Goal: Task Accomplishment & Management: Use online tool/utility

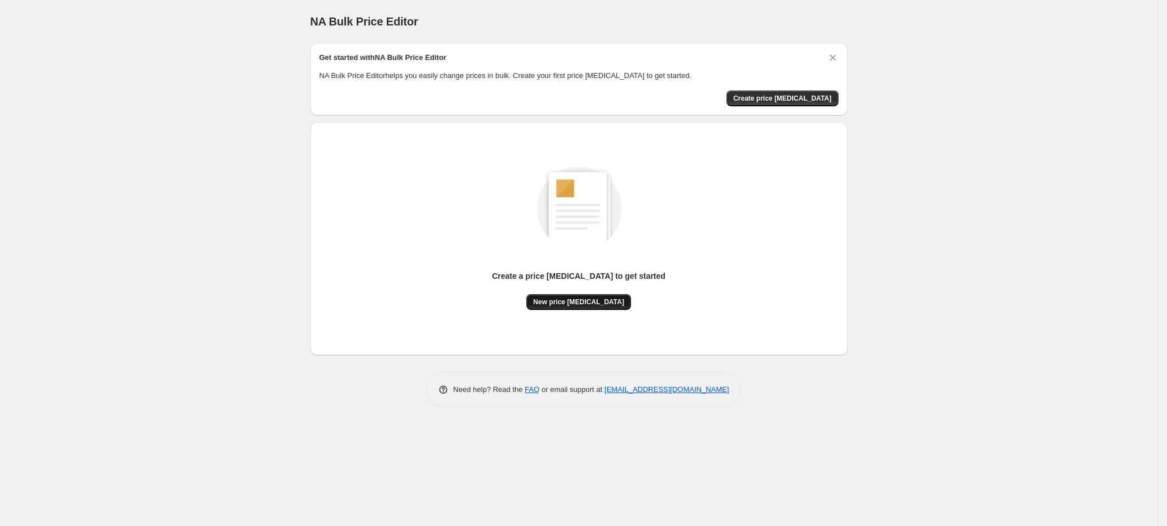
click at [575, 294] on button "New price change job" at bounding box center [578, 302] width 105 height 16
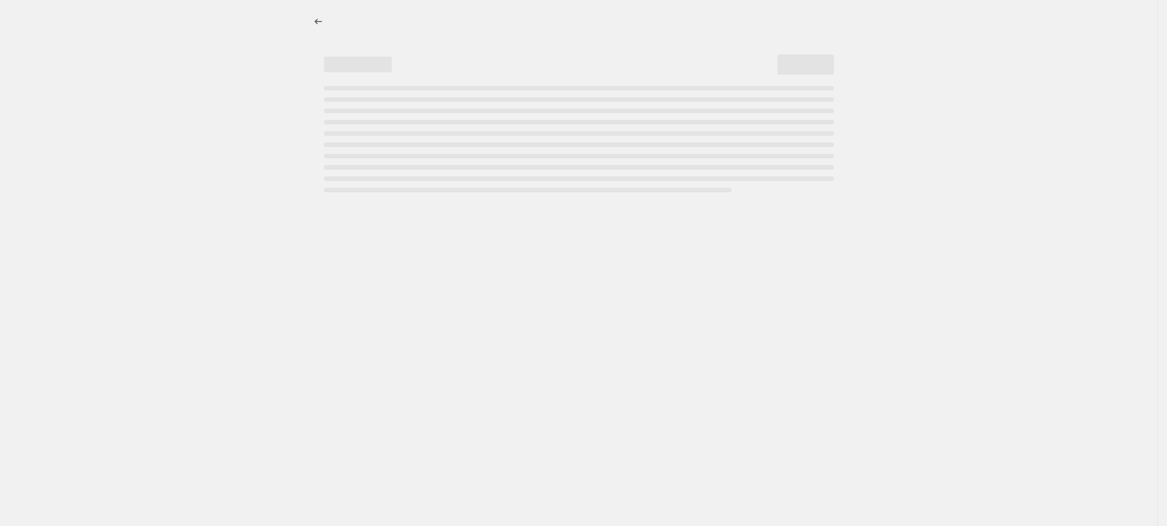
select select "percentage"
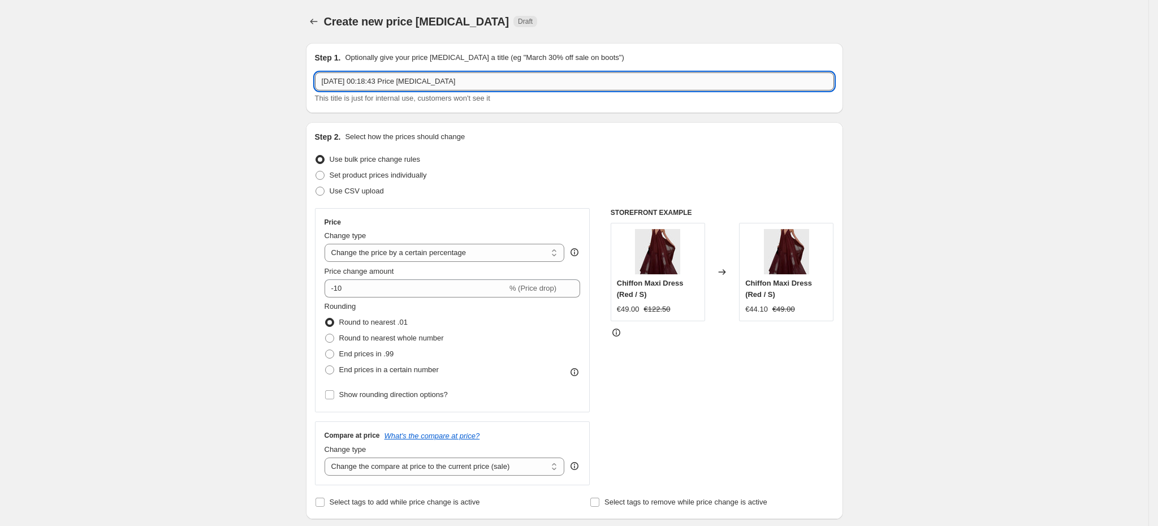
click at [418, 82] on input "6/10/2025, 00:18:43 Price change job" at bounding box center [574, 81] width 519 height 18
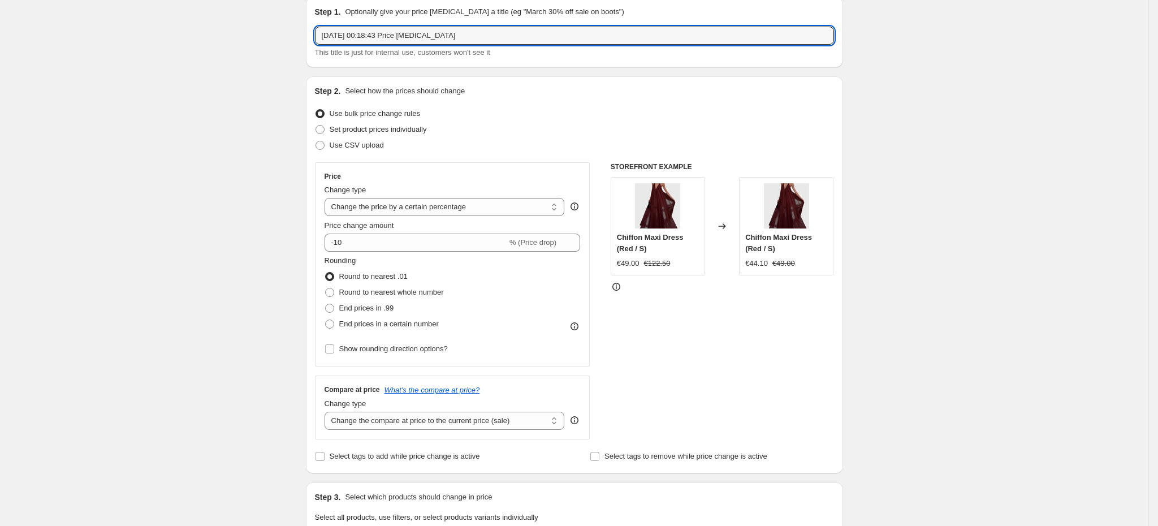
scroll to position [47, 0]
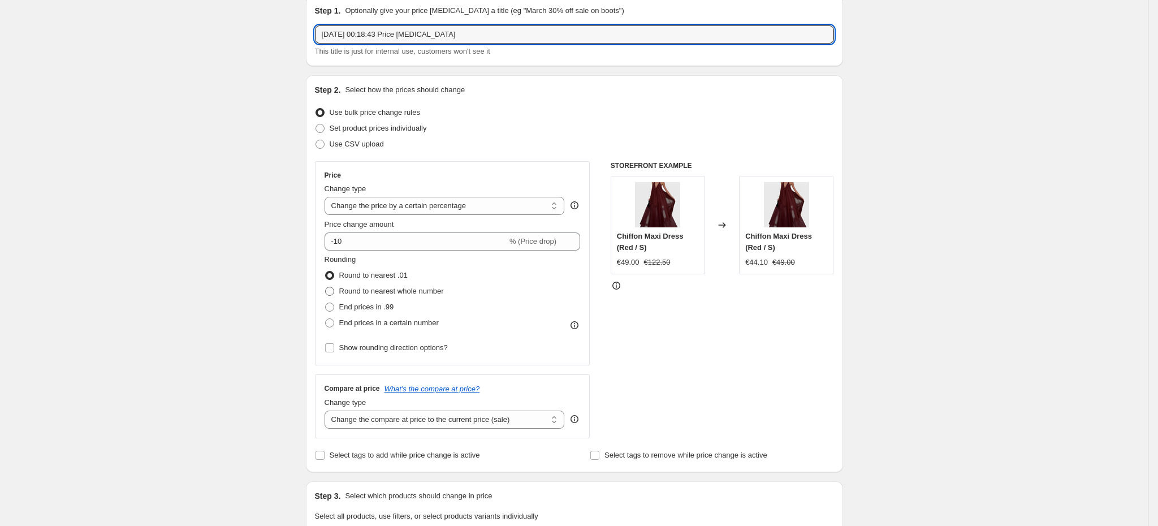
click at [345, 288] on span "Round to nearest whole number" at bounding box center [391, 291] width 105 height 8
click at [326, 287] on input "Round to nearest whole number" at bounding box center [325, 287] width 1 height 1
radio input "true"
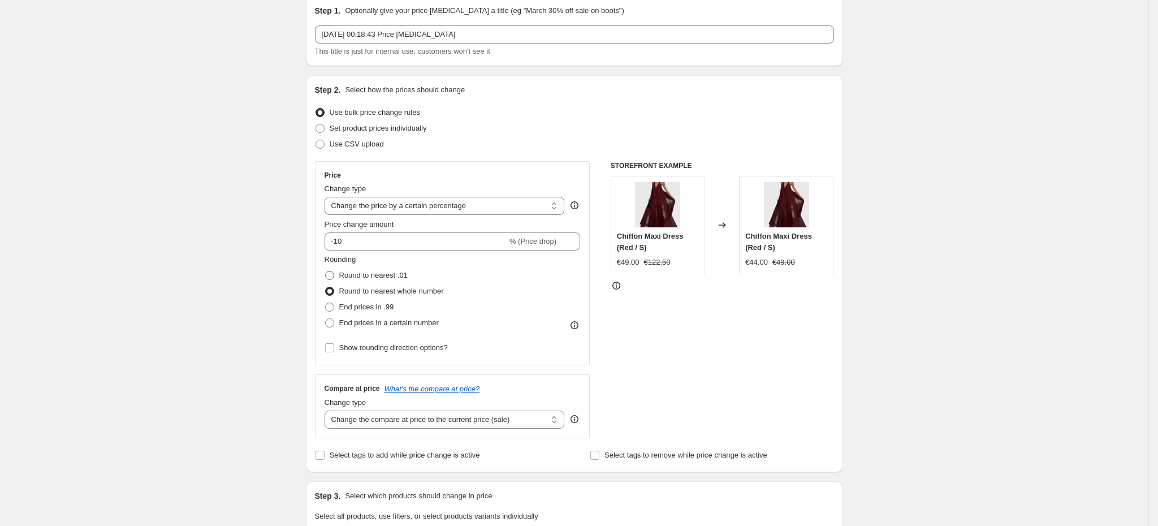
click at [342, 269] on label "Round to nearest .01" at bounding box center [365, 275] width 83 height 16
click at [326, 271] on input "Round to nearest .01" at bounding box center [325, 271] width 1 height 1
radio input "true"
click at [518, 206] on select "Change the price to a certain amount Change the price by a certain amount Chang…" at bounding box center [444, 206] width 240 height 18
select select "to"
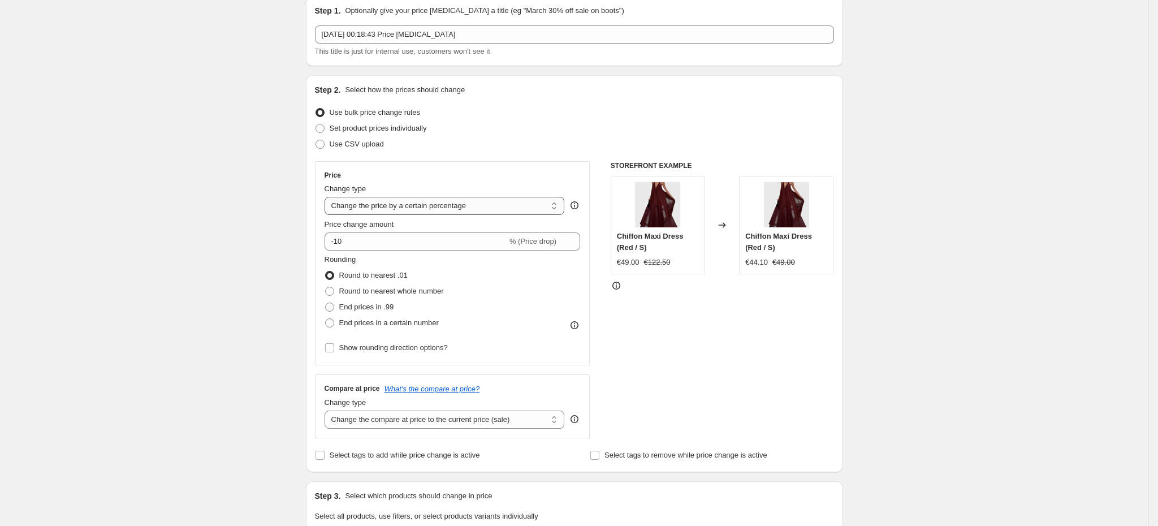
click at [328, 197] on select "Change the price to a certain amount Change the price by a certain amount Chang…" at bounding box center [444, 206] width 240 height 18
type input "80.00"
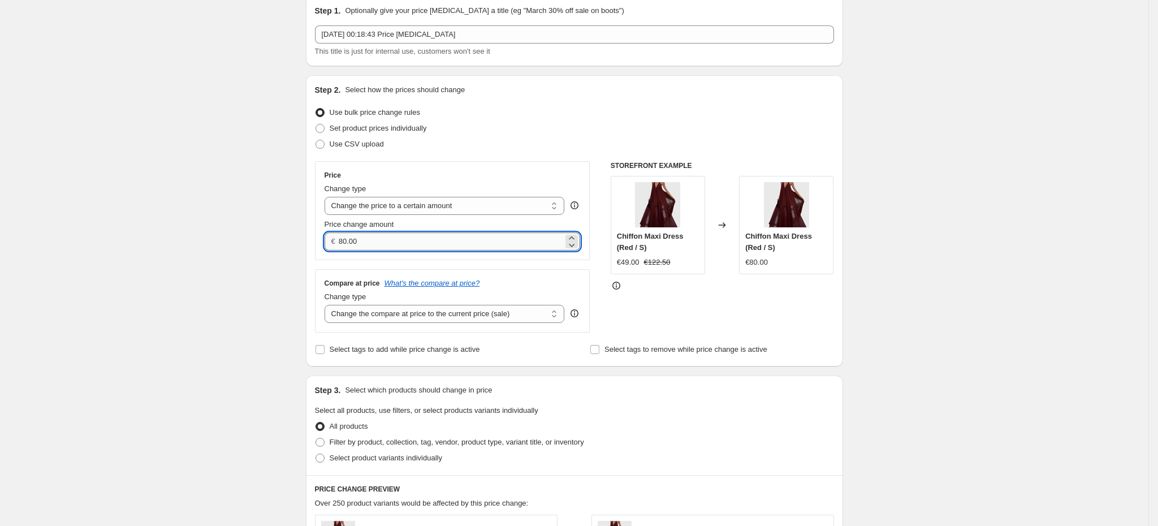
click at [432, 239] on input "80.00" at bounding box center [451, 241] width 224 height 18
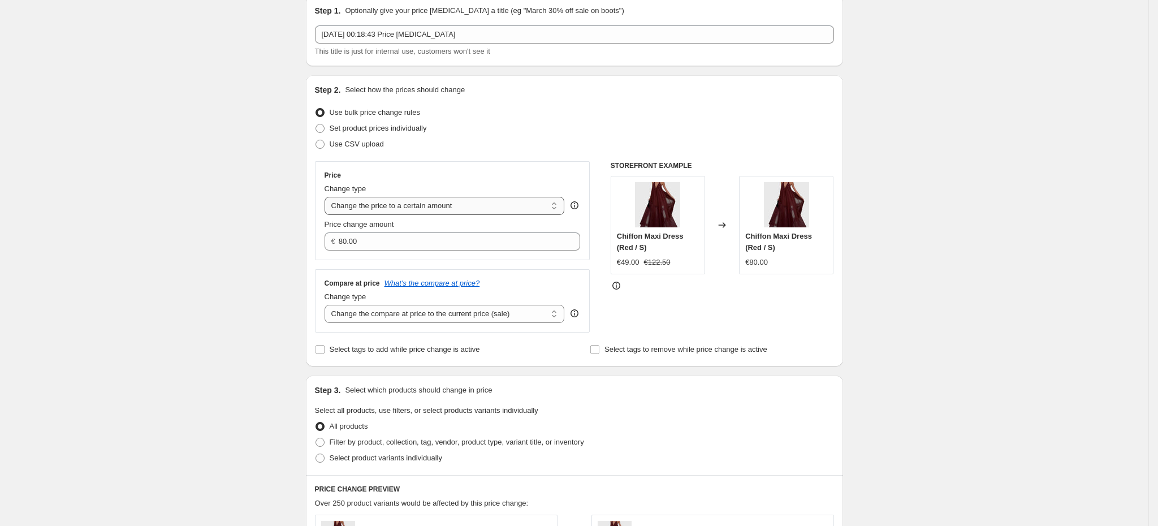
click at [423, 203] on select "Change the price to a certain amount Change the price by a certain amount Chang…" at bounding box center [444, 206] width 240 height 18
click at [267, 205] on div "Create new price change job. This page is ready Create new price change job Dra…" at bounding box center [574, 465] width 1148 height 1025
click at [467, 211] on select "Change the price to a certain amount Change the price by a certain amount Chang…" at bounding box center [444, 206] width 240 height 18
select select "percentage"
click at [328, 197] on select "Change the price to a certain amount Change the price by a certain amount Chang…" at bounding box center [444, 206] width 240 height 18
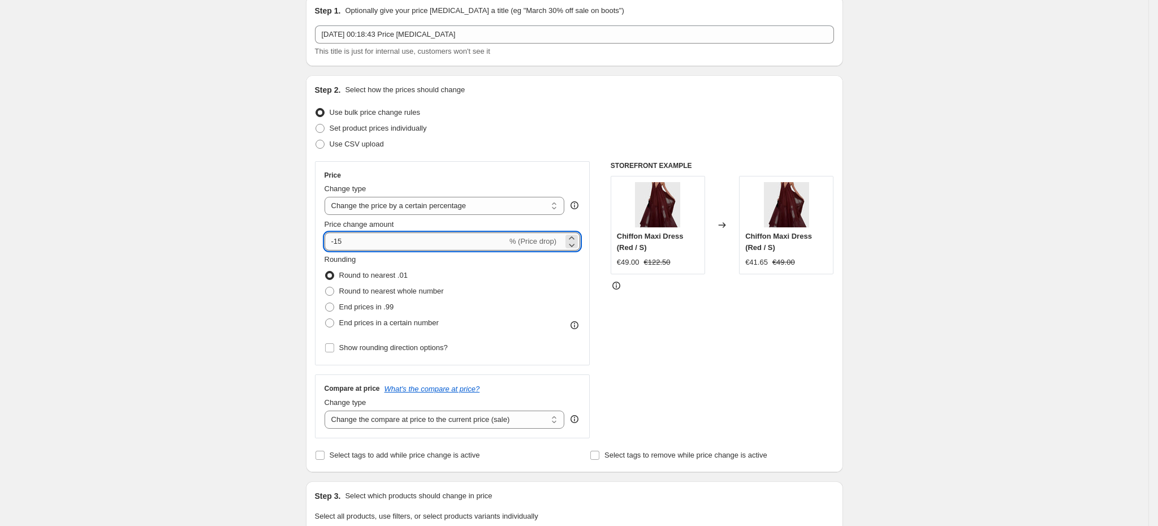
click at [387, 241] on input "-15" at bounding box center [415, 241] width 183 height 18
type input "-1"
type input "10"
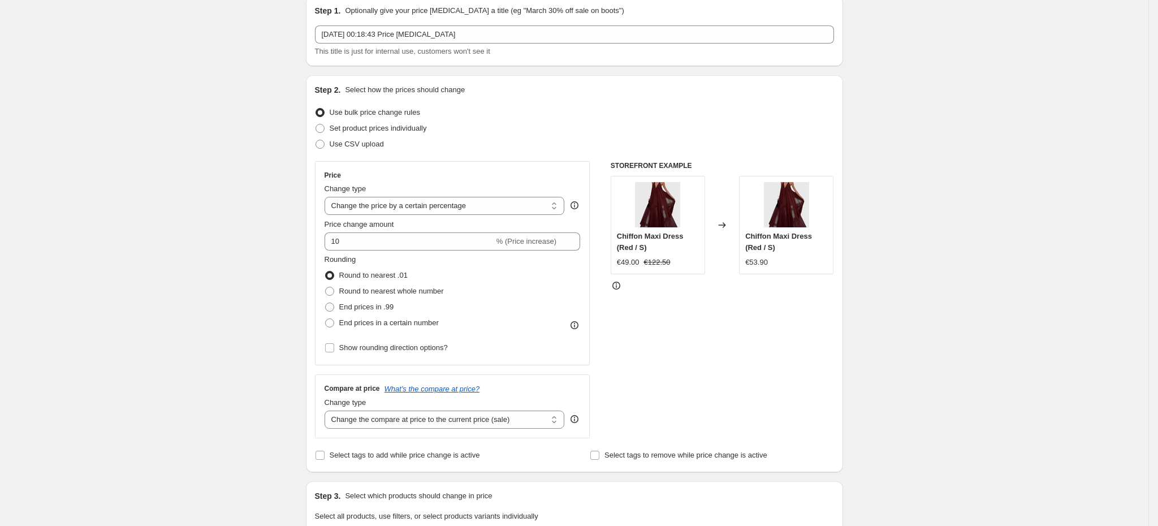
click at [205, 243] on div "Create new price change job. This page is ready Create new price change job Dra…" at bounding box center [574, 518] width 1148 height 1130
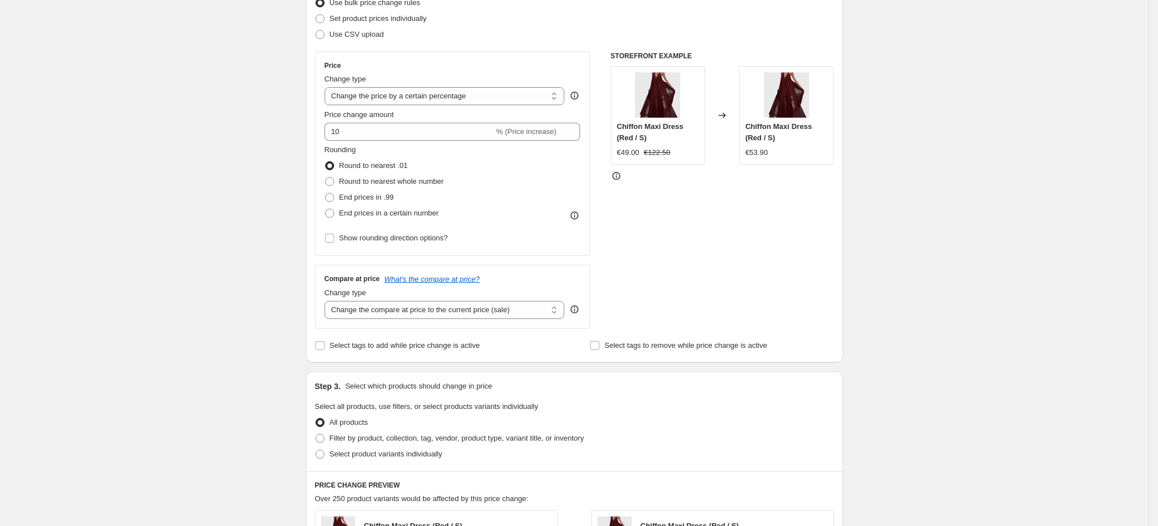
scroll to position [160, 0]
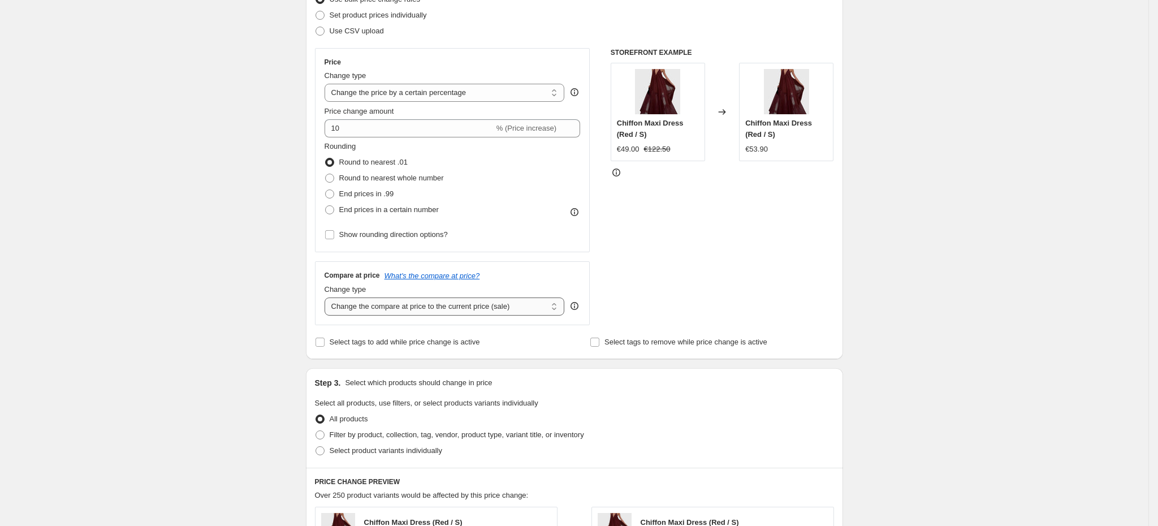
click at [397, 305] on select "Change the compare at price to the current price (sale) Change the compare at p…" at bounding box center [444, 306] width 240 height 18
click at [259, 300] on div "Create new price change job. This page is ready Create new price change job Dra…" at bounding box center [574, 405] width 1148 height 1130
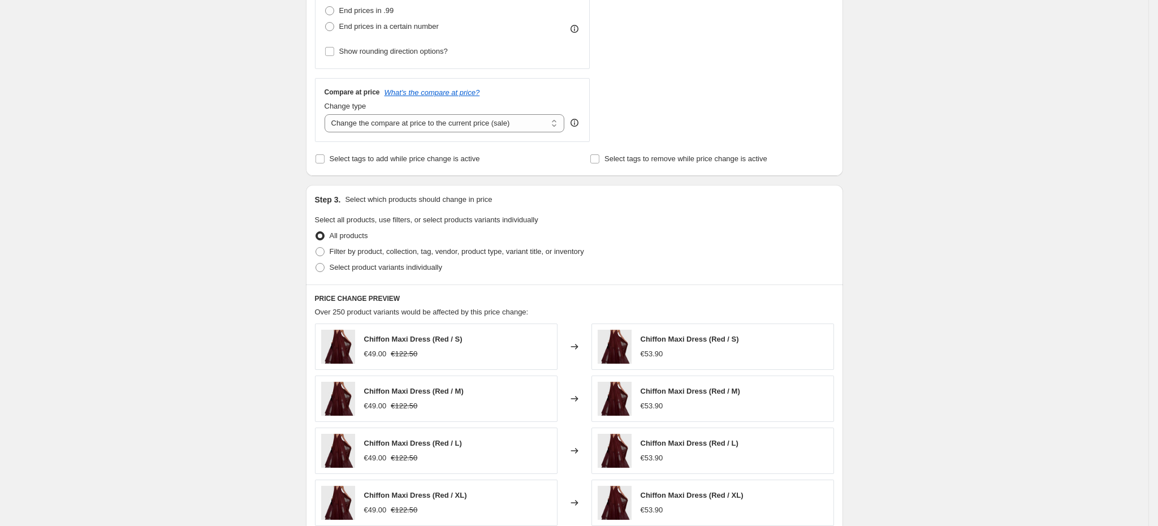
scroll to position [319, 0]
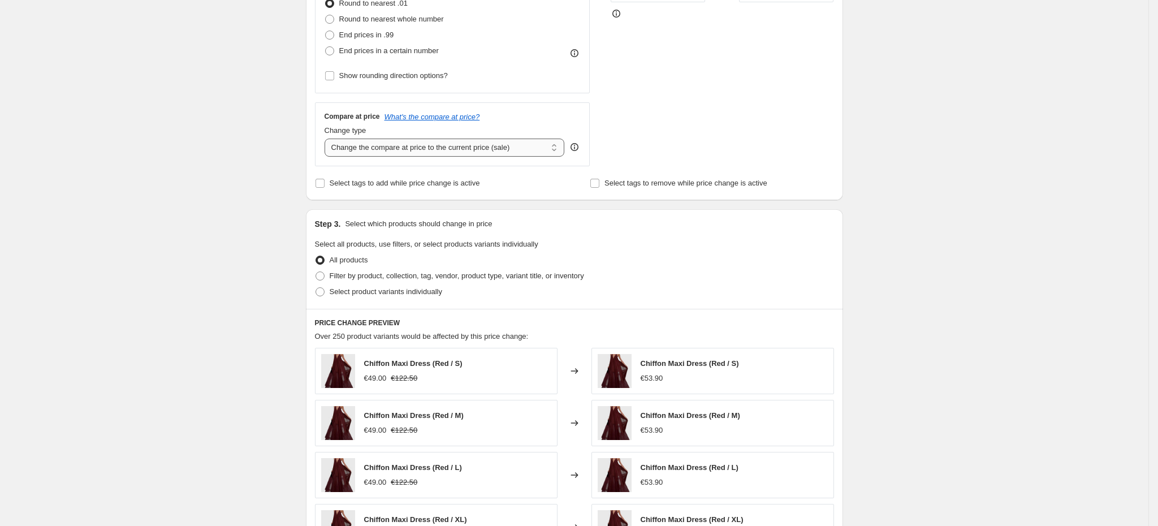
click at [413, 150] on select "Change the compare at price to the current price (sale) Change the compare at p…" at bounding box center [444, 147] width 240 height 18
click at [328, 140] on select "Change the compare at price to the current price (sale) Change the compare at p…" at bounding box center [444, 147] width 240 height 18
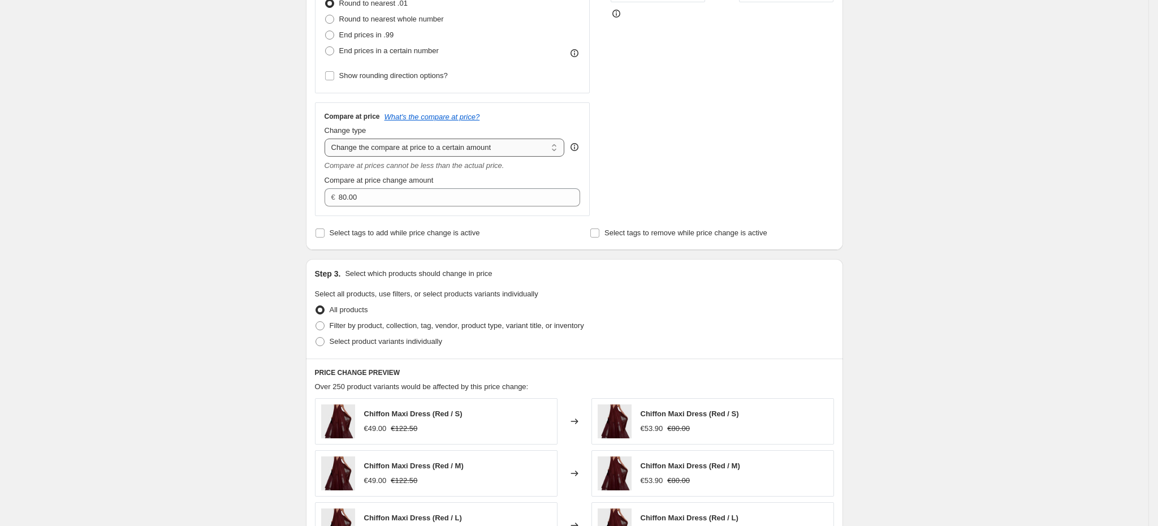
click at [413, 150] on select "Change the compare at price to the current price (sale) Change the compare at p…" at bounding box center [444, 147] width 240 height 18
click at [328, 140] on select "Change the compare at price to the current price (sale) Change the compare at p…" at bounding box center [444, 147] width 240 height 18
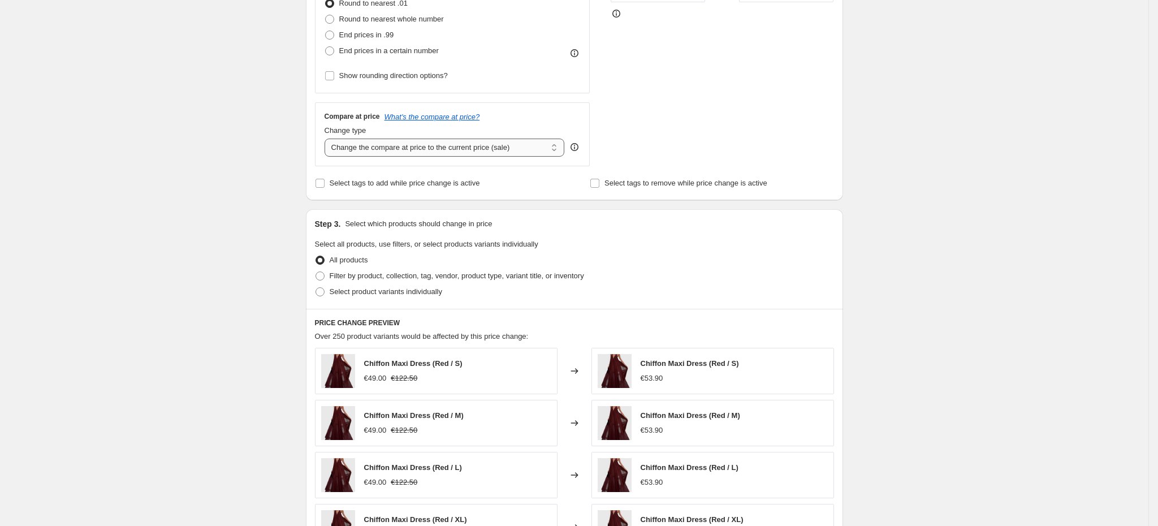
click at [435, 153] on select "Change the compare at price to the current price (sale) Change the compare at p…" at bounding box center [444, 147] width 240 height 18
select select "percentage"
click at [328, 140] on select "Change the compare at price to the current price (sale) Change the compare at p…" at bounding box center [444, 147] width 240 height 18
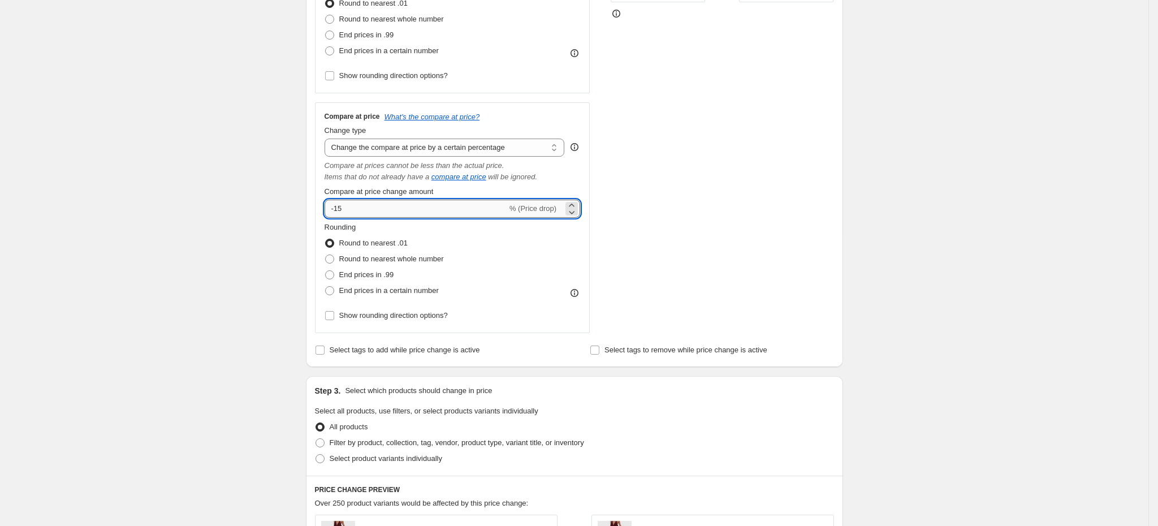
click at [426, 210] on input "-15" at bounding box center [415, 209] width 183 height 18
type input "-1"
type input "2"
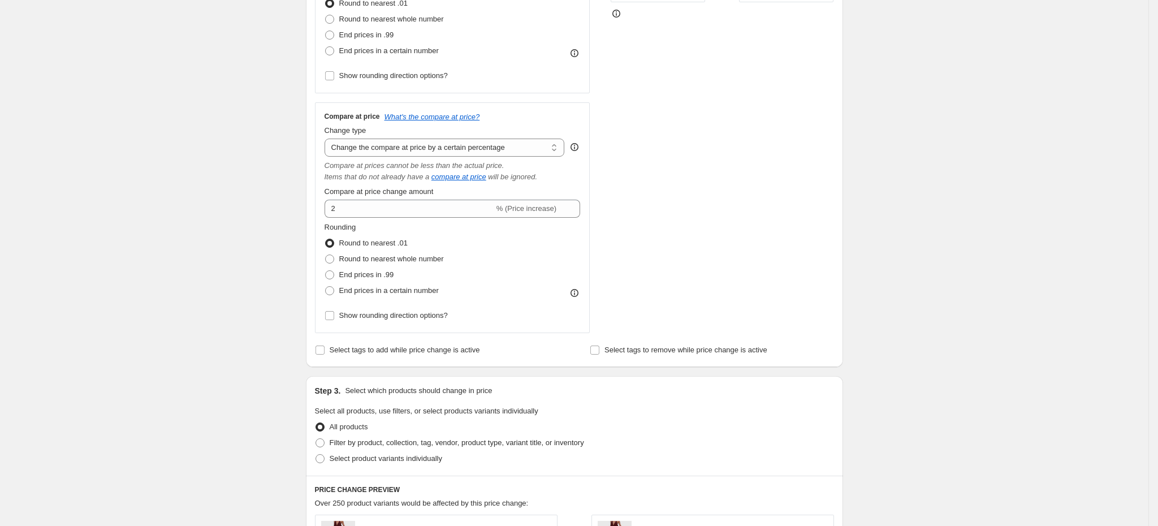
click at [326, 220] on div "Compare at price What's the compare at price? Change type Change the compare at…" at bounding box center [452, 217] width 275 height 231
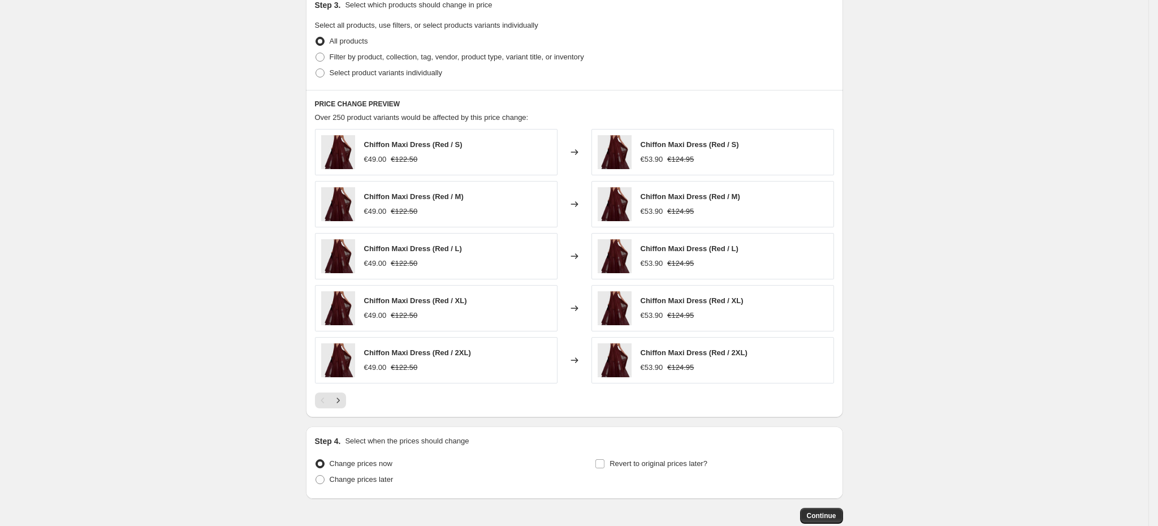
scroll to position [705, 0]
click at [343, 397] on icon "Next" at bounding box center [337, 398] width 11 height 11
click at [344, 402] on icon "Next" at bounding box center [337, 398] width 11 height 11
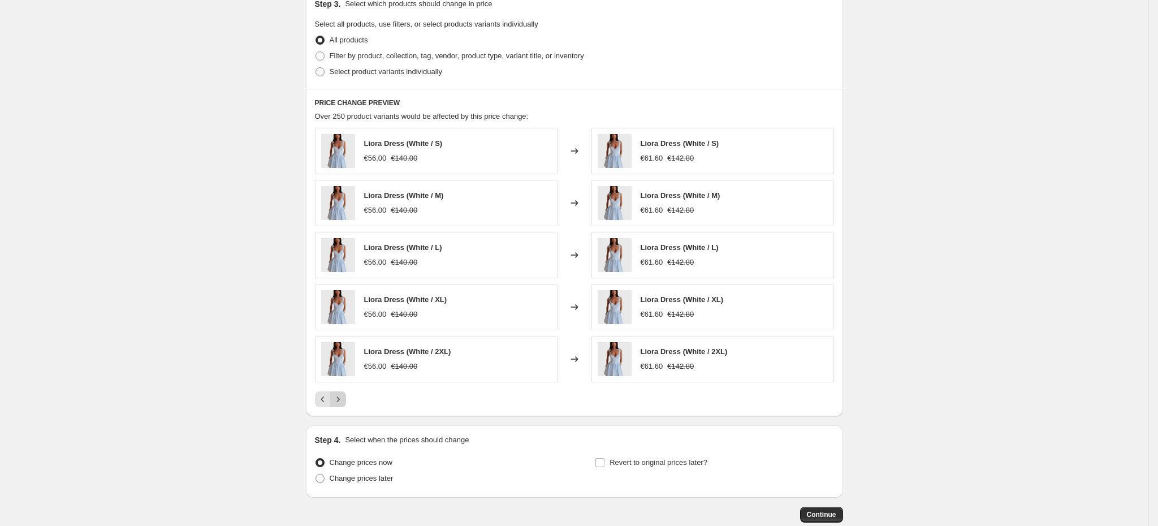
click at [344, 402] on icon "Next" at bounding box center [337, 398] width 11 height 11
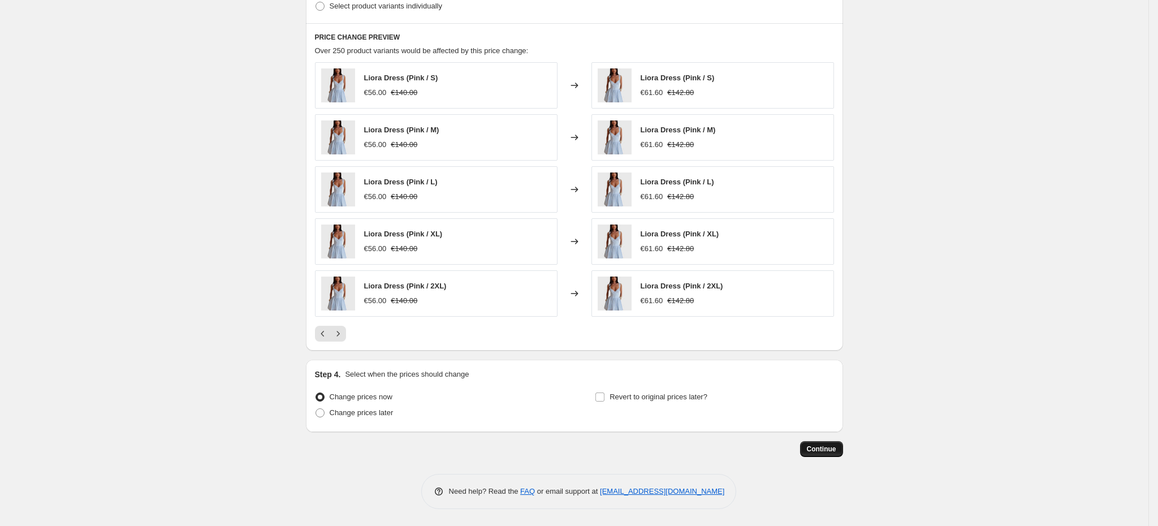
click at [815, 445] on span "Continue" at bounding box center [821, 448] width 29 height 9
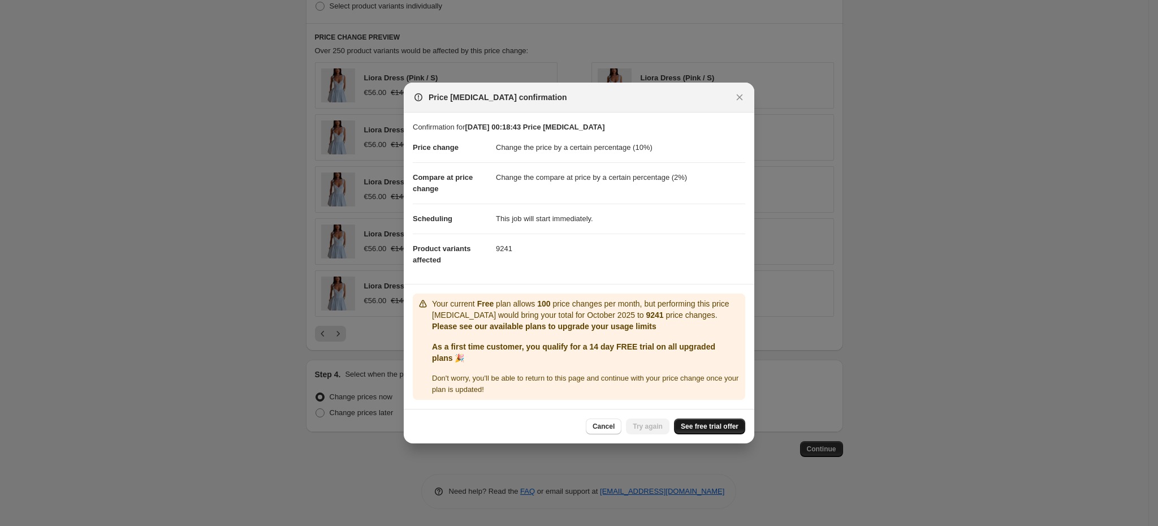
click at [714, 420] on link "See free trial offer" at bounding box center [709, 426] width 71 height 16
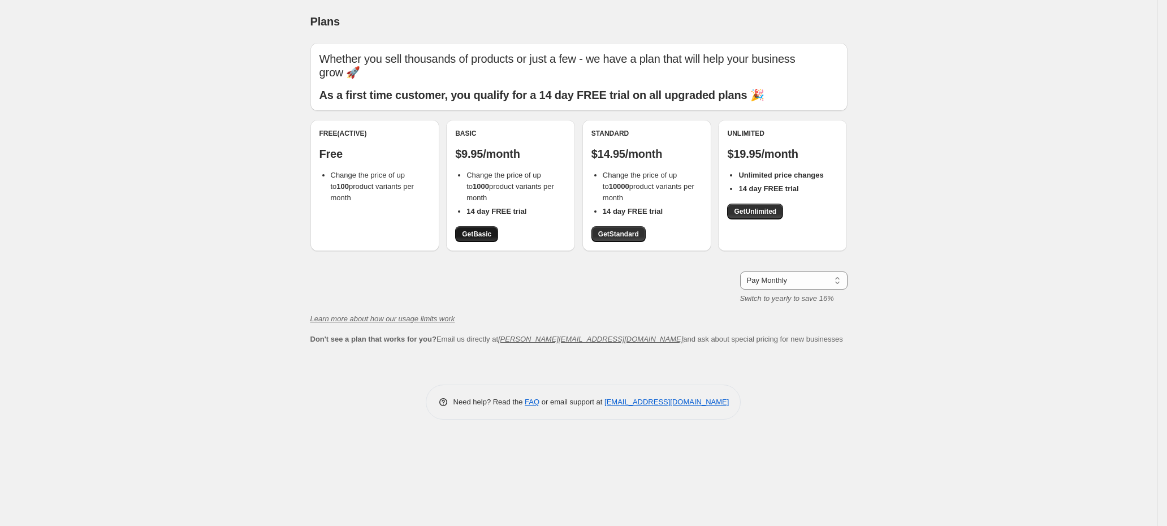
click at [469, 227] on link "Get Basic" at bounding box center [476, 234] width 43 height 16
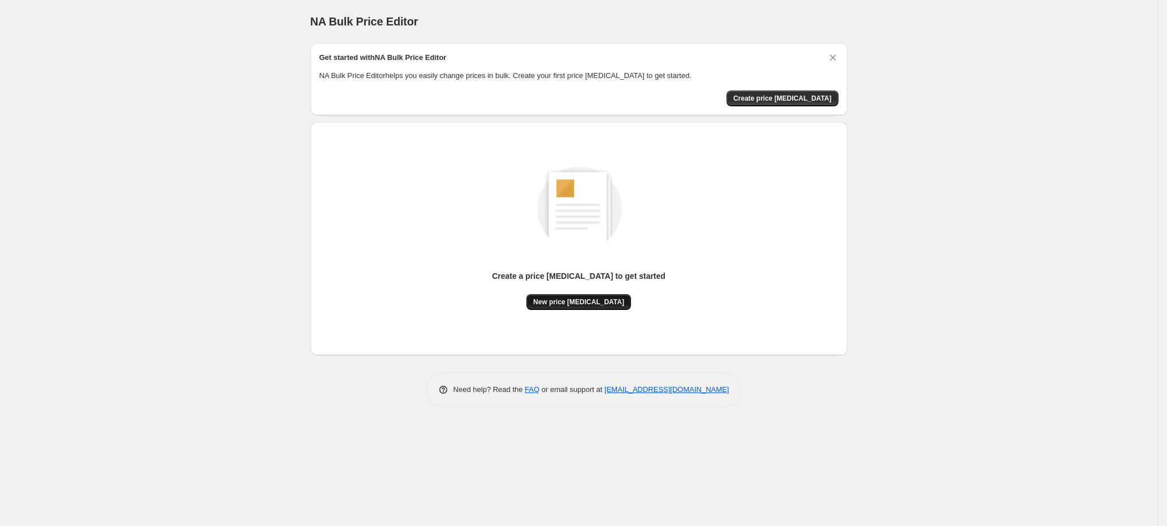
click at [564, 295] on button "New price change job" at bounding box center [578, 302] width 105 height 16
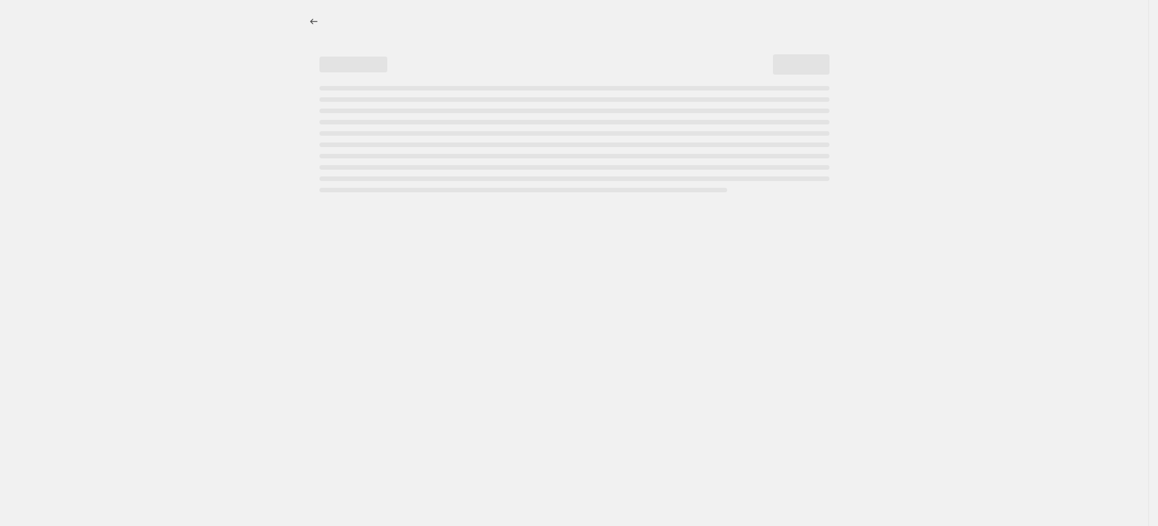
select select "percentage"
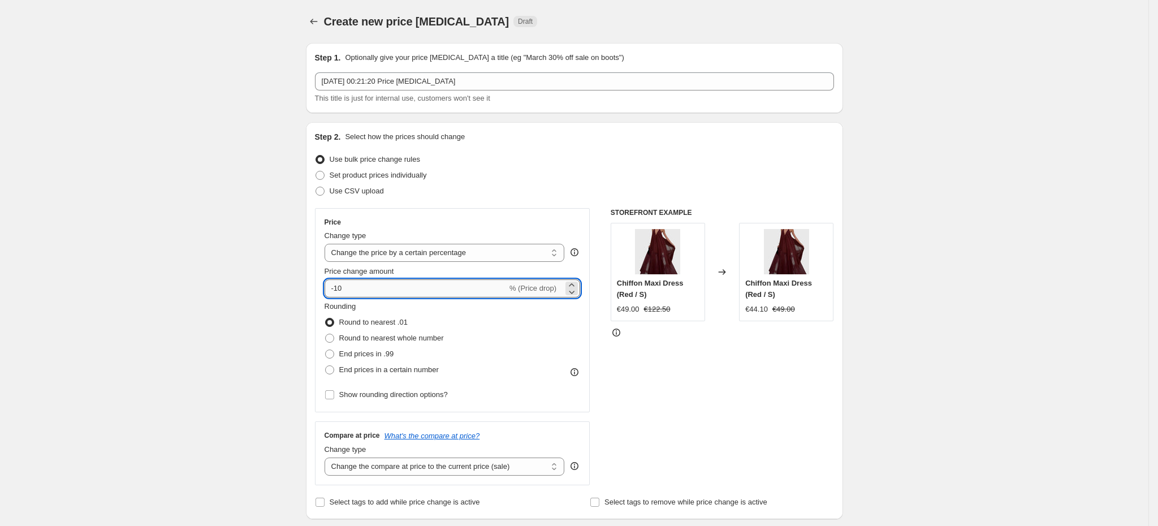
click at [388, 289] on input "-10" at bounding box center [415, 288] width 183 height 18
type input "-1"
type input "10"
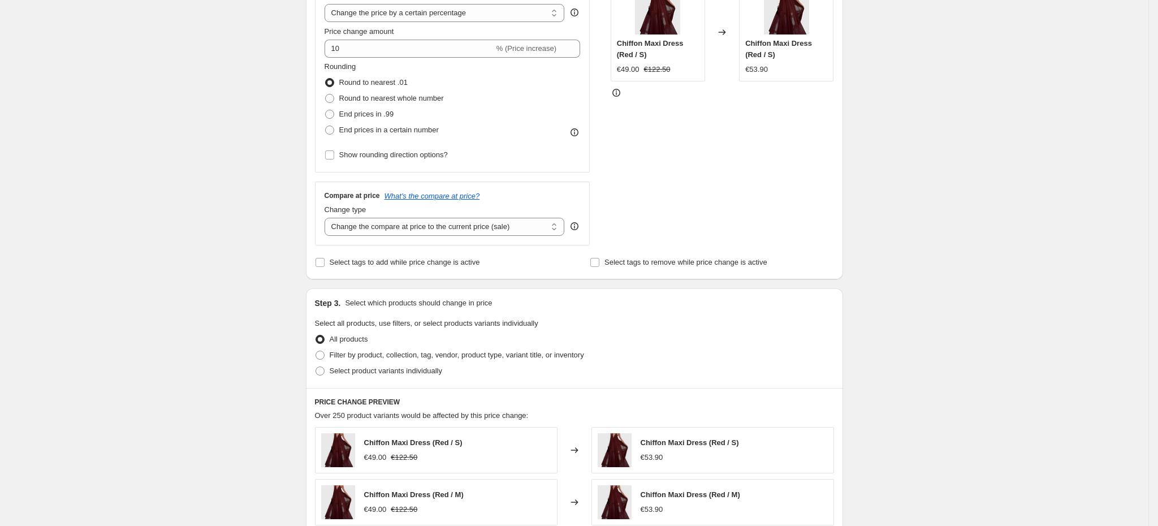
scroll to position [240, 0]
click at [467, 222] on select "Change the compare at price to the current price (sale) Change the compare at p…" at bounding box center [444, 226] width 240 height 18
click at [328, 218] on select "Change the compare at price to the current price (sale) Change the compare at p…" at bounding box center [444, 226] width 240 height 18
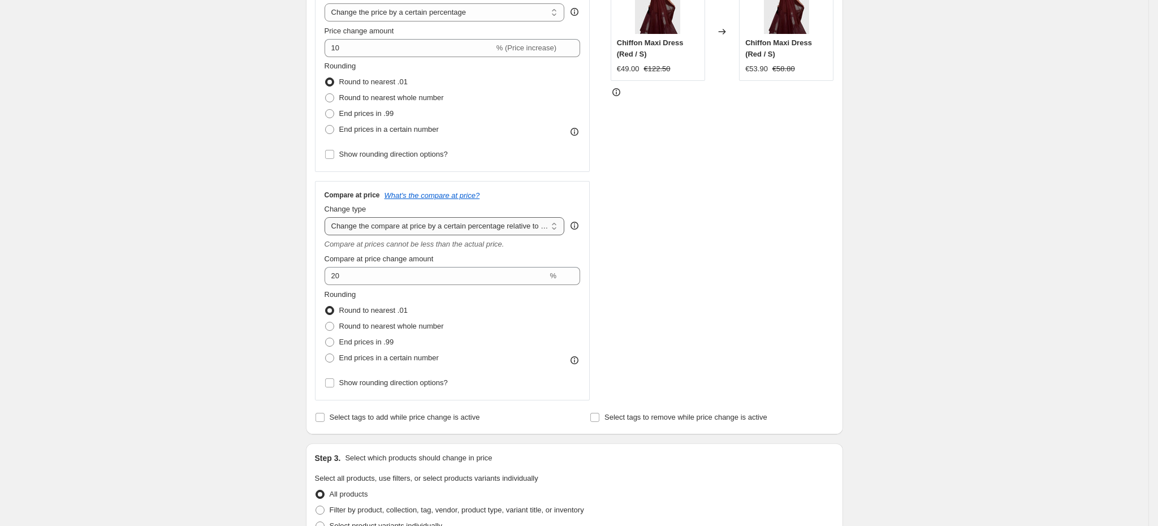
click at [384, 224] on select "Change the compare at price to the current price (sale) Change the compare at p…" at bounding box center [444, 226] width 240 height 18
select select "percentage"
click at [328, 218] on select "Change the compare at price to the current price (sale) Change the compare at p…" at bounding box center [444, 226] width 240 height 18
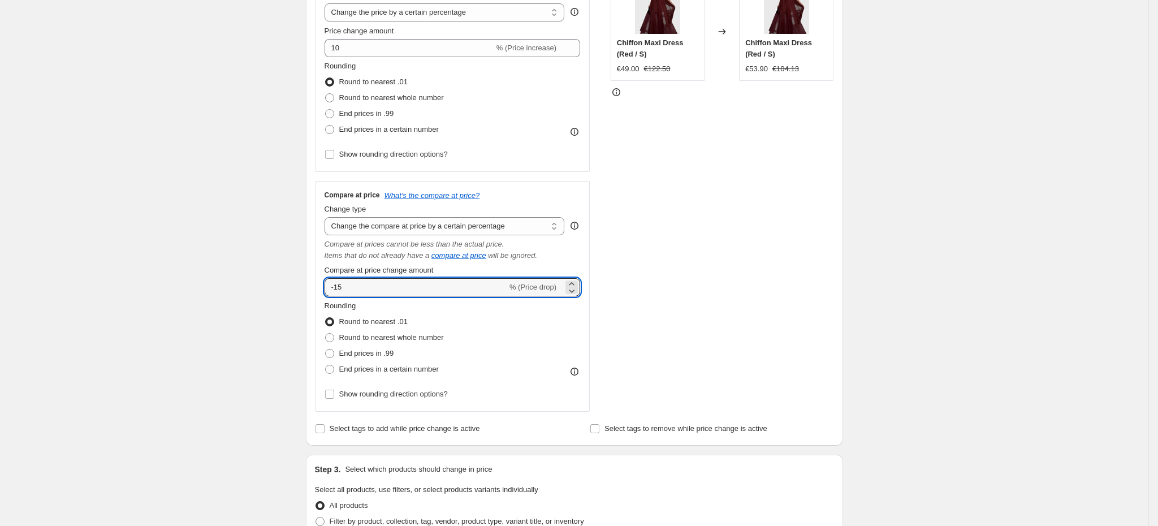
drag, startPoint x: 404, startPoint y: 288, endPoint x: 305, endPoint y: 270, distance: 101.1
click at [305, 270] on div "Step 1. Optionally give your price change job a title (eg "March 30% off sale o…" at bounding box center [570, 391] width 546 height 1194
type input "2"
click at [242, 272] on div "Create new price change job. This page is ready Create new price change job Dra…" at bounding box center [574, 408] width 1148 height 1297
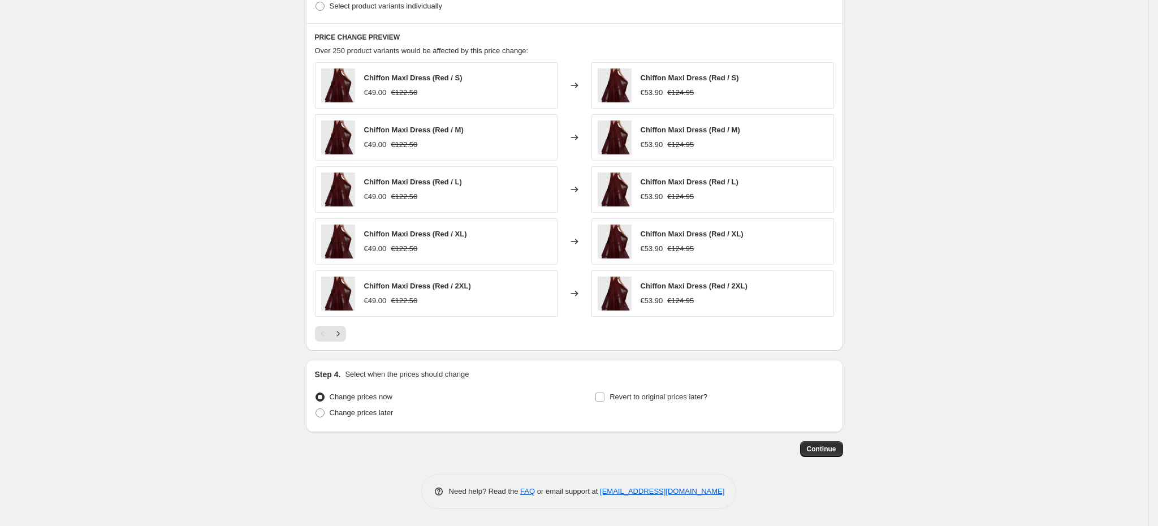
scroll to position [773, 0]
click at [339, 333] on icon "Next" at bounding box center [337, 333] width 3 height 5
click at [833, 455] on button "Continue" at bounding box center [821, 449] width 43 height 16
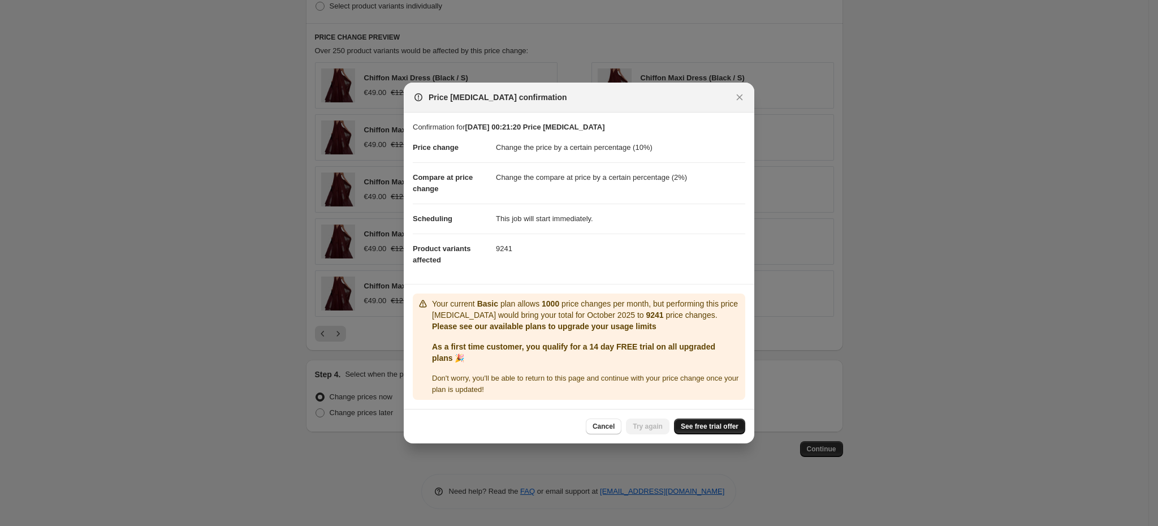
click at [689, 430] on span "See free trial offer" at bounding box center [710, 426] width 58 height 9
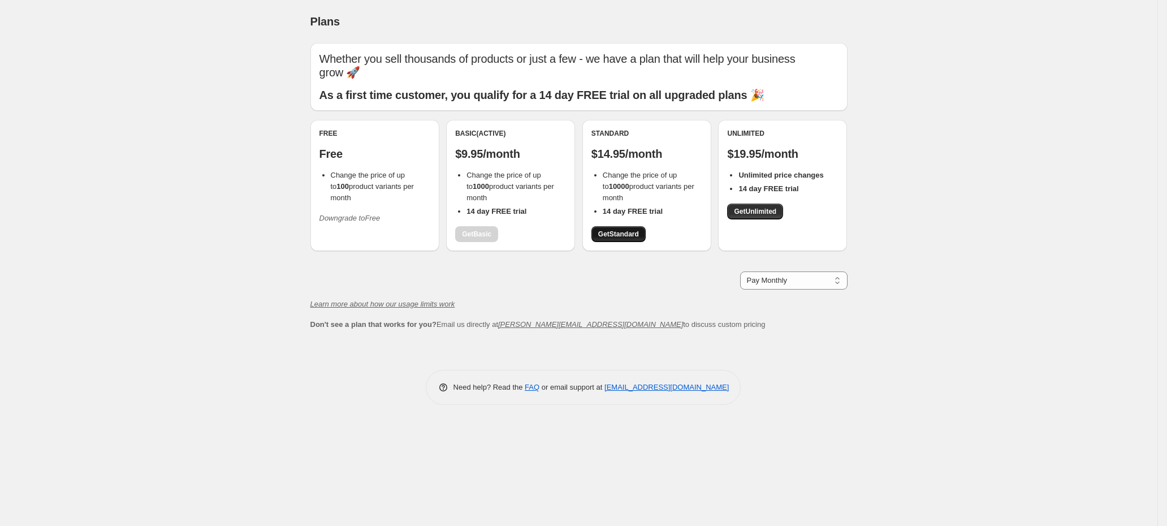
click at [631, 234] on span "Get Standard" at bounding box center [618, 233] width 41 height 9
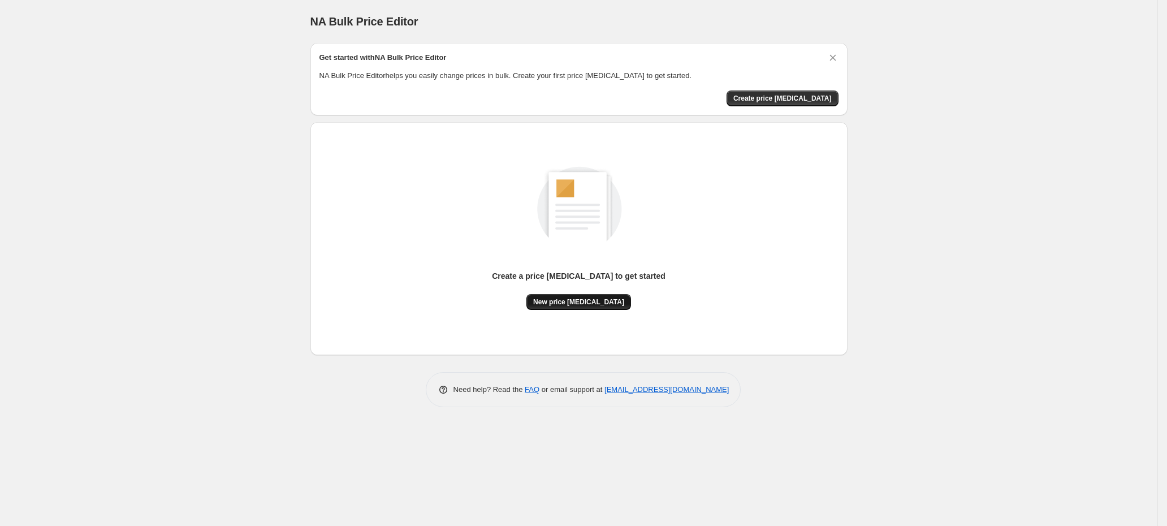
click at [564, 306] on button "New price change job" at bounding box center [578, 302] width 105 height 16
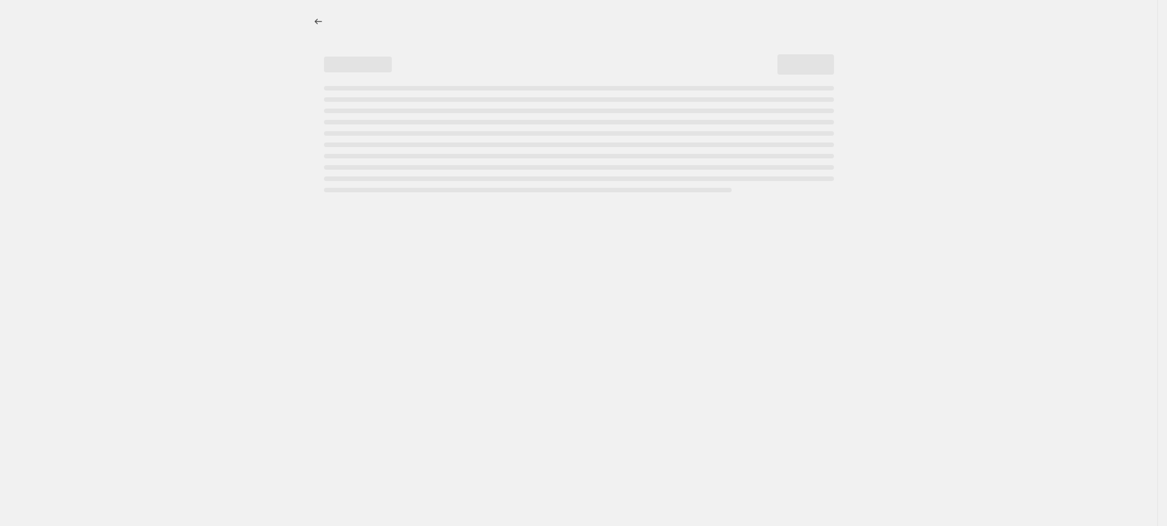
select select "percentage"
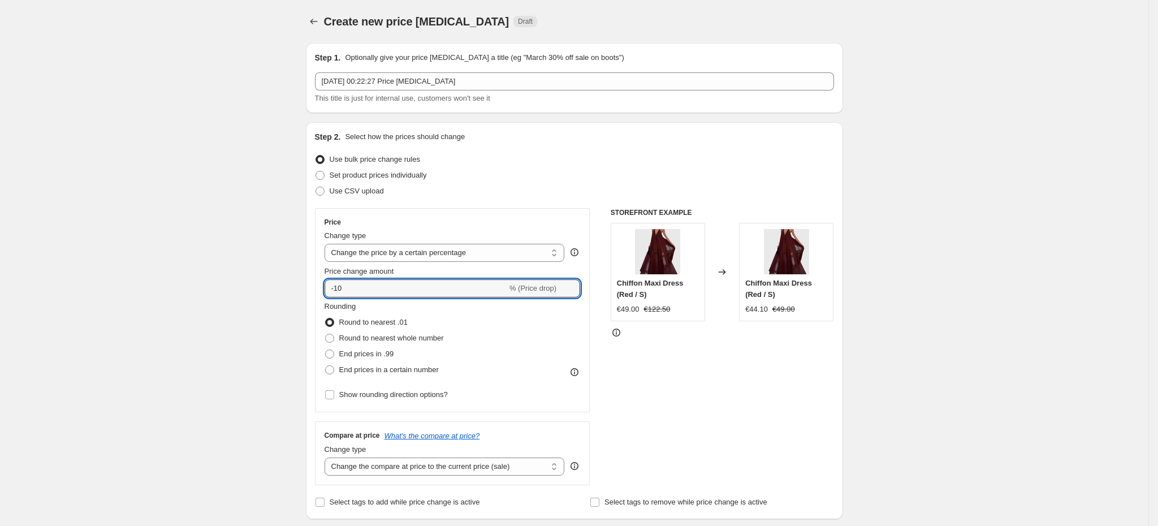
drag, startPoint x: 433, startPoint y: 287, endPoint x: 170, endPoint y: 268, distance: 263.5
type input "10"
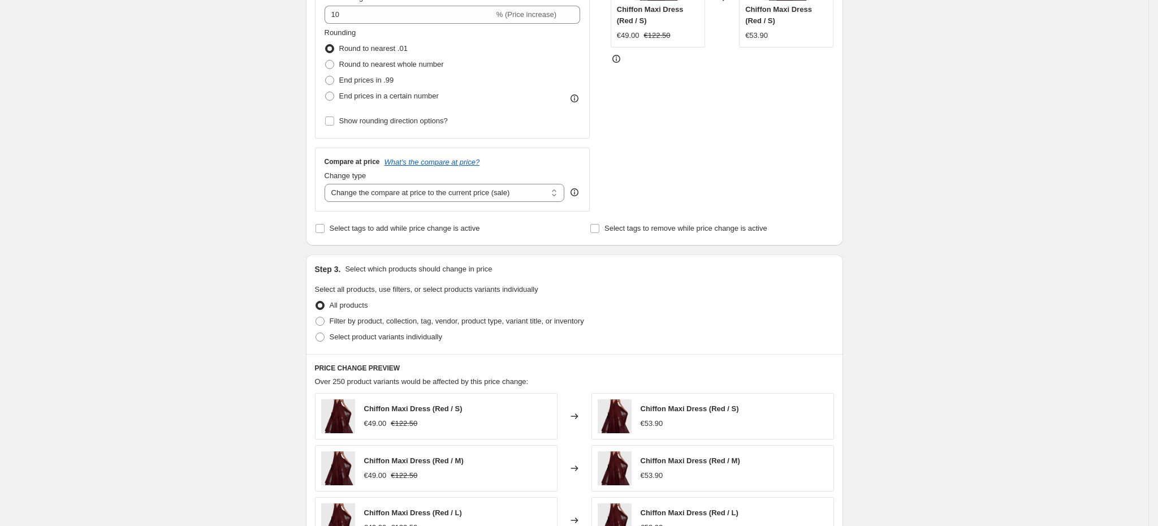
scroll to position [389, 0]
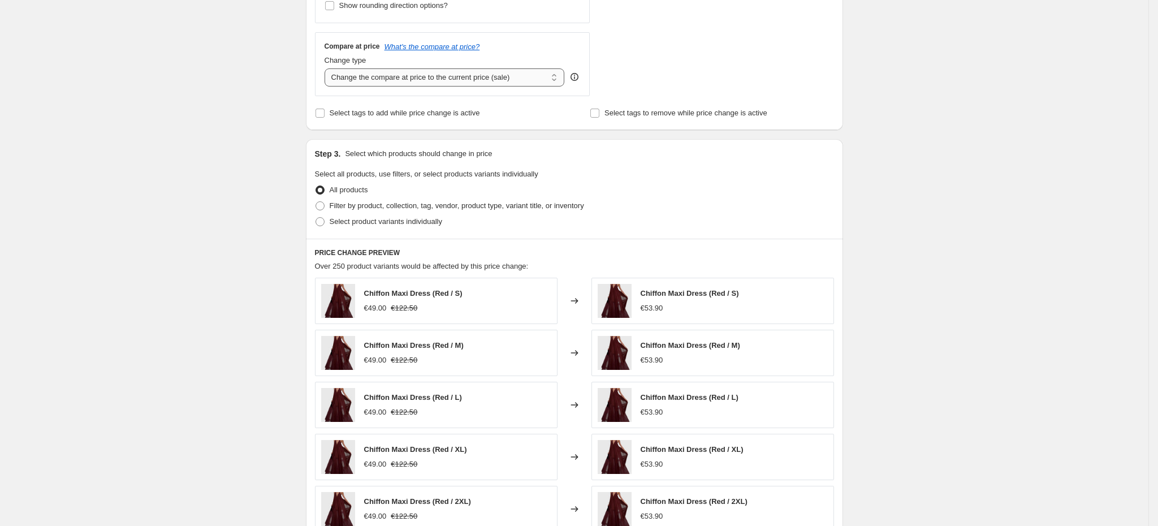
click at [452, 70] on select "Change the compare at price to the current price (sale) Change the compare at p…" at bounding box center [444, 77] width 240 height 18
select select "percentage"
click at [328, 69] on select "Change the compare at price to the current price (sale) Change the compare at p…" at bounding box center [444, 77] width 240 height 18
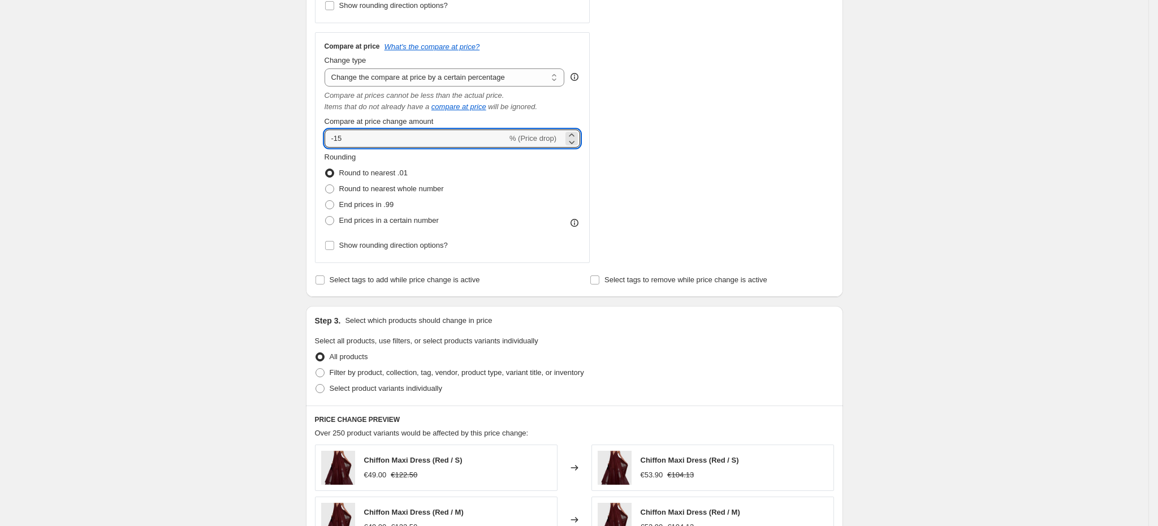
drag, startPoint x: 416, startPoint y: 140, endPoint x: 187, endPoint y: 122, distance: 229.6
click at [187, 122] on div "Create new price change job. This page is ready Create new price change job Dra…" at bounding box center [574, 259] width 1148 height 1297
type input "2"
click at [200, 169] on div "Create new price change job. This page is ready Create new price change job Dra…" at bounding box center [574, 259] width 1148 height 1297
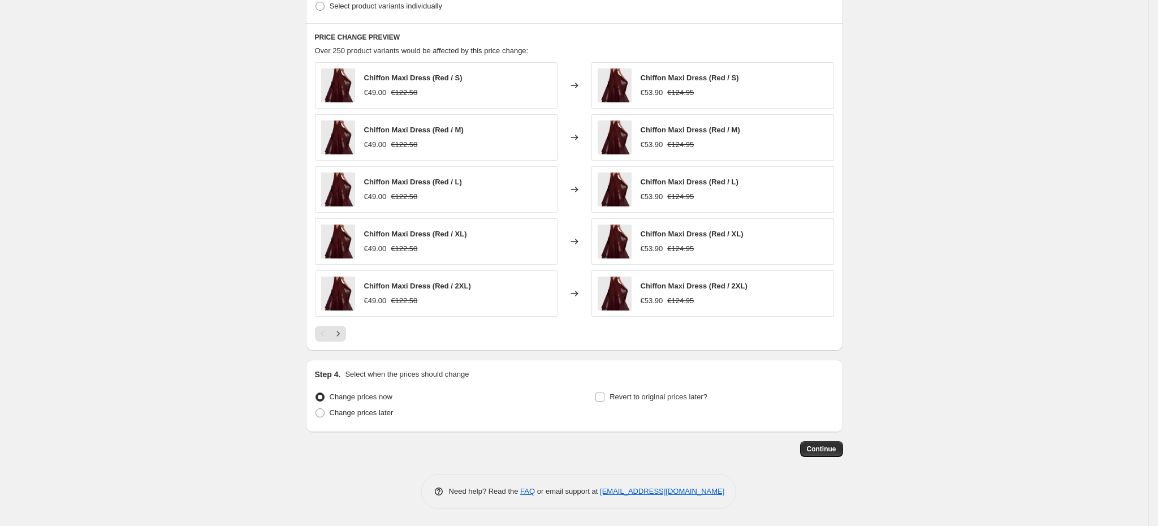
scroll to position [772, 0]
click at [832, 444] on button "Continue" at bounding box center [821, 449] width 43 height 16
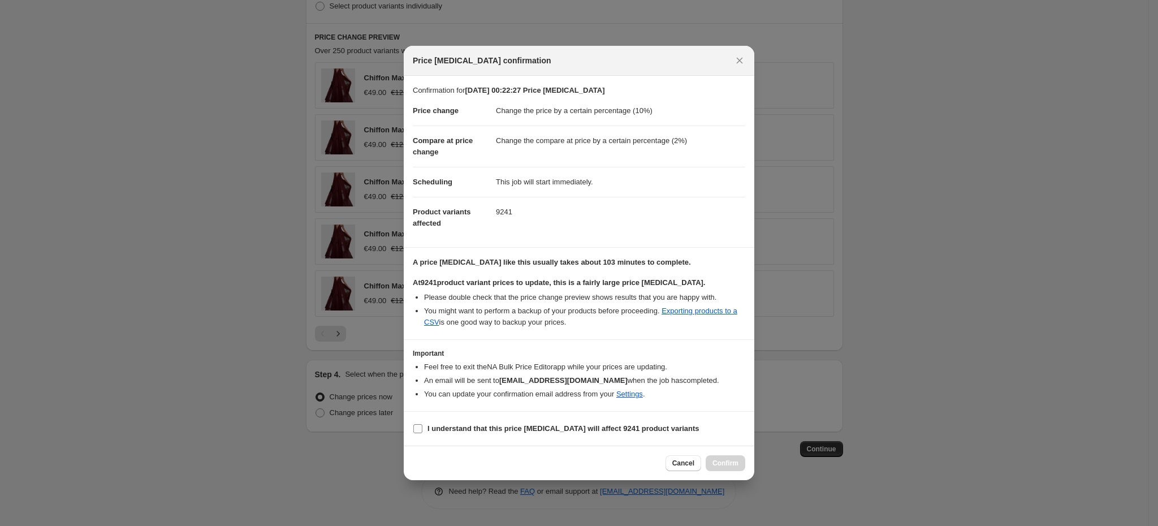
click at [486, 426] on b "I understand that this price change job will affect 9241 product variants" at bounding box center [563, 428] width 272 height 8
click at [422, 426] on input "I understand that this price change job will affect 9241 product variants" at bounding box center [417, 428] width 9 height 9
checkbox input "true"
click at [716, 457] on button "Confirm" at bounding box center [725, 463] width 40 height 16
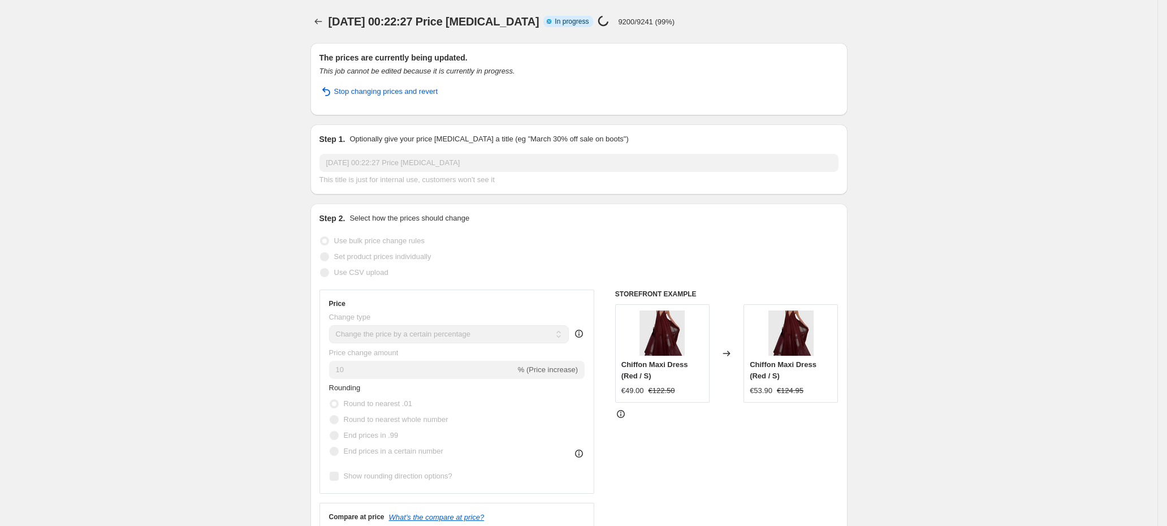
select select "percentage"
